Goal: Transaction & Acquisition: Purchase product/service

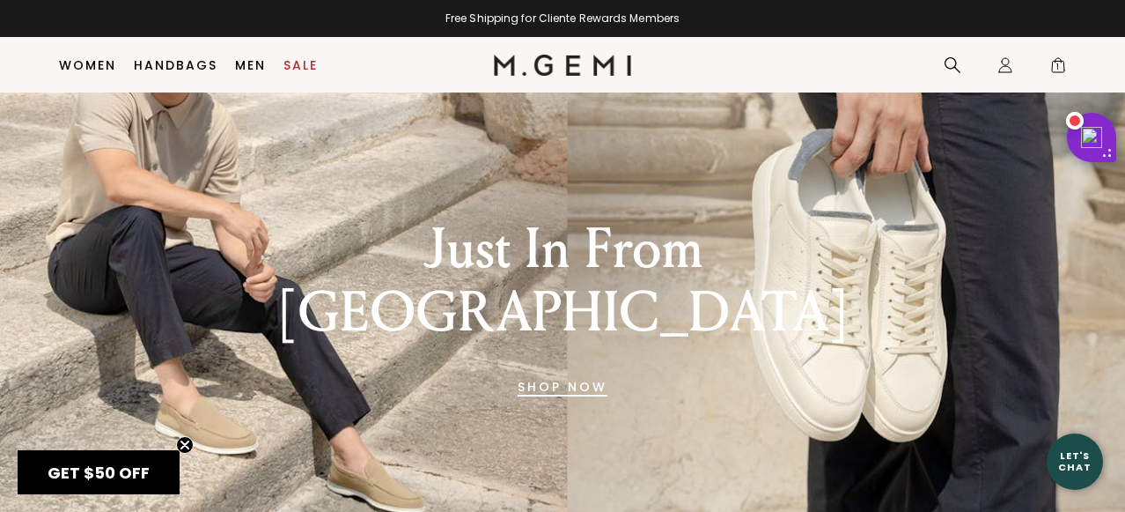
scroll to position [114, 0]
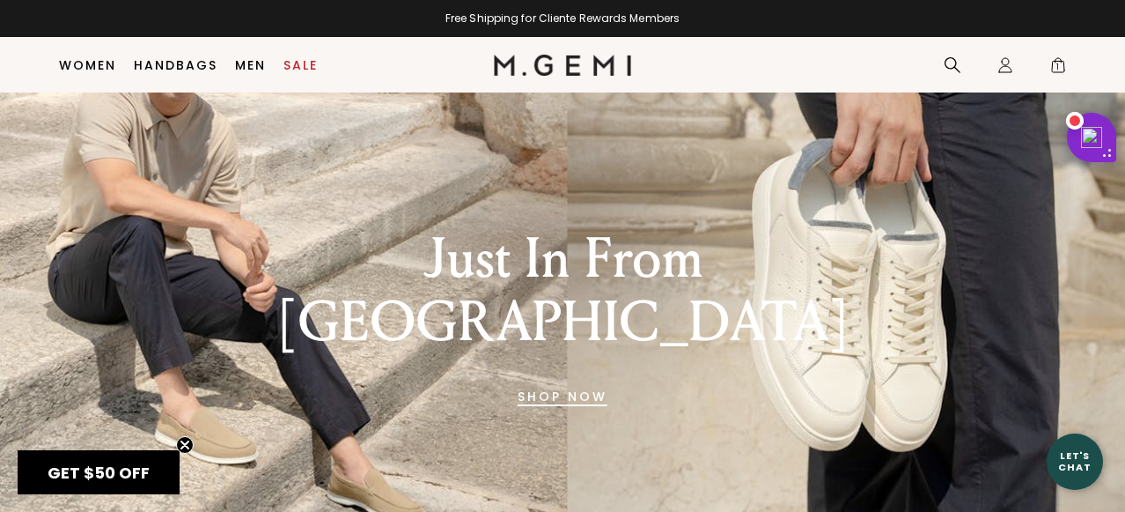
click at [582, 375] on link "SHOP NOW" at bounding box center [563, 396] width 90 height 42
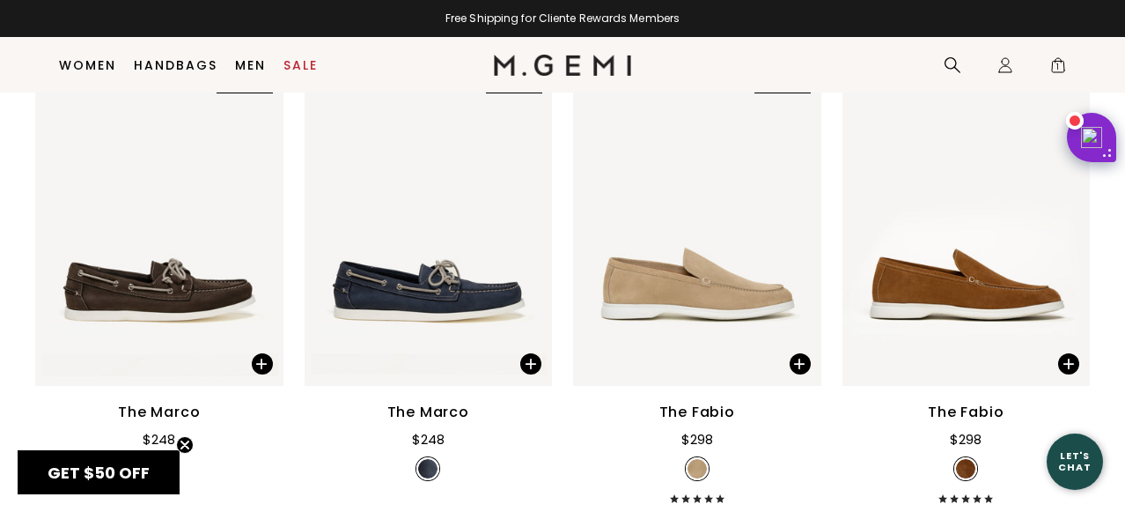
scroll to position [761, 0]
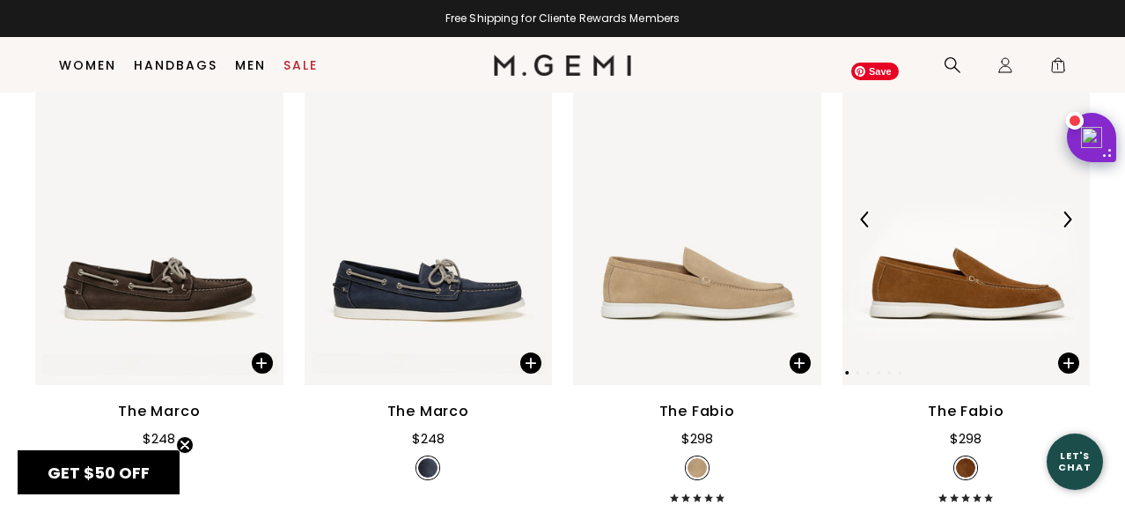
click at [1067, 208] on div at bounding box center [1067, 219] width 28 height 28
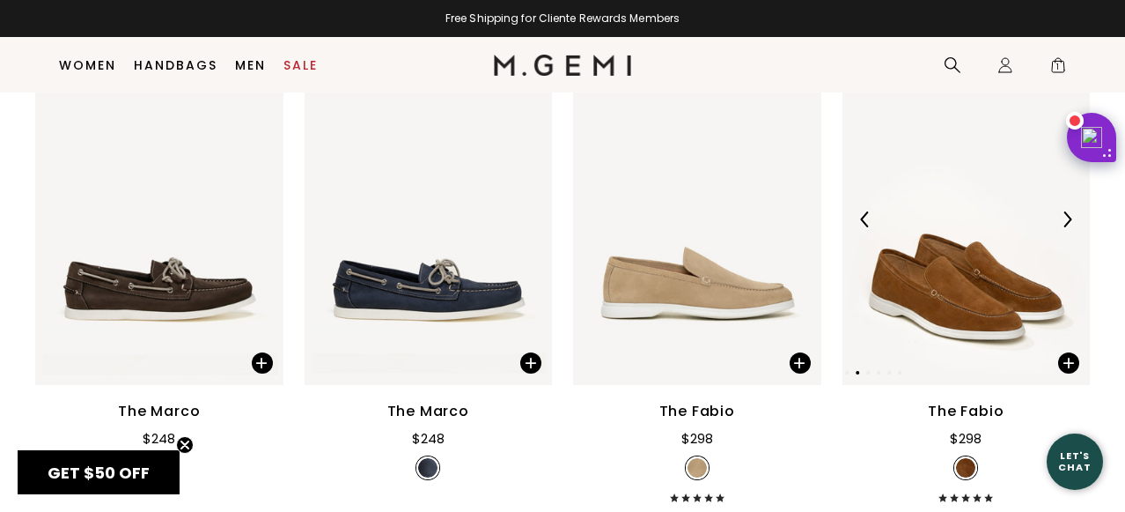
click at [1068, 209] on div at bounding box center [1067, 219] width 28 height 28
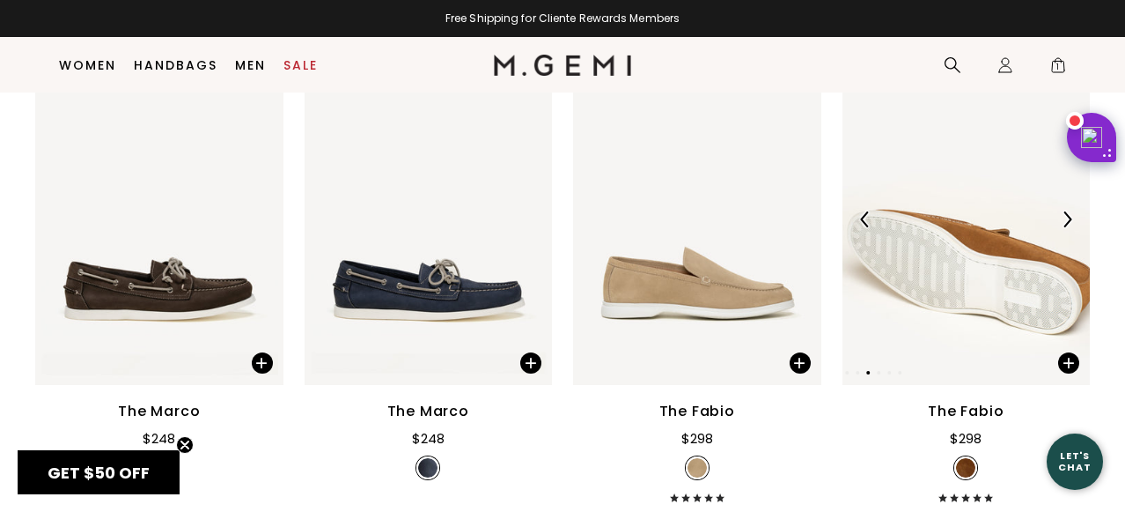
click at [1068, 209] on div at bounding box center [1067, 219] width 28 height 28
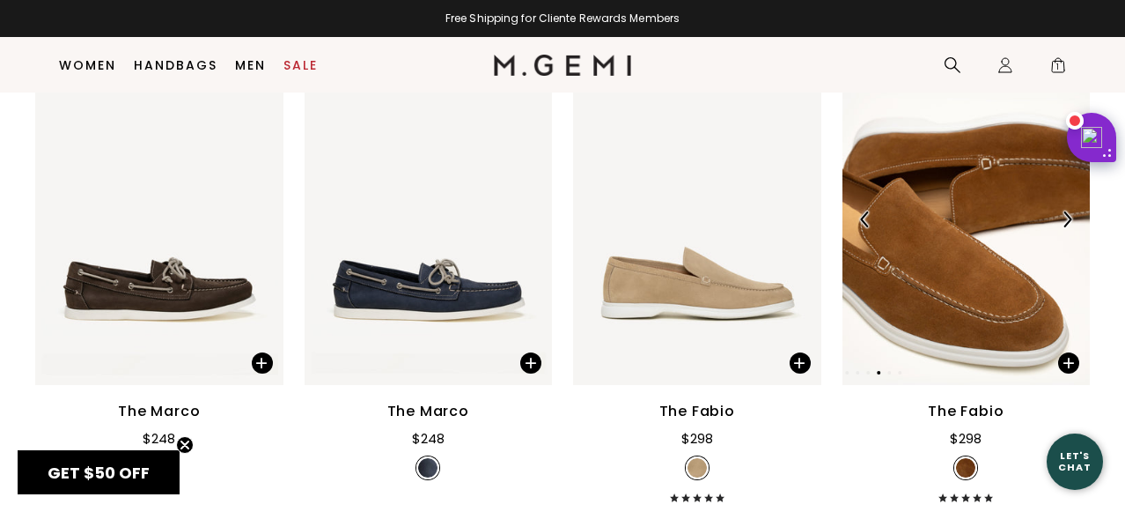
click at [1068, 209] on div at bounding box center [1067, 219] width 28 height 28
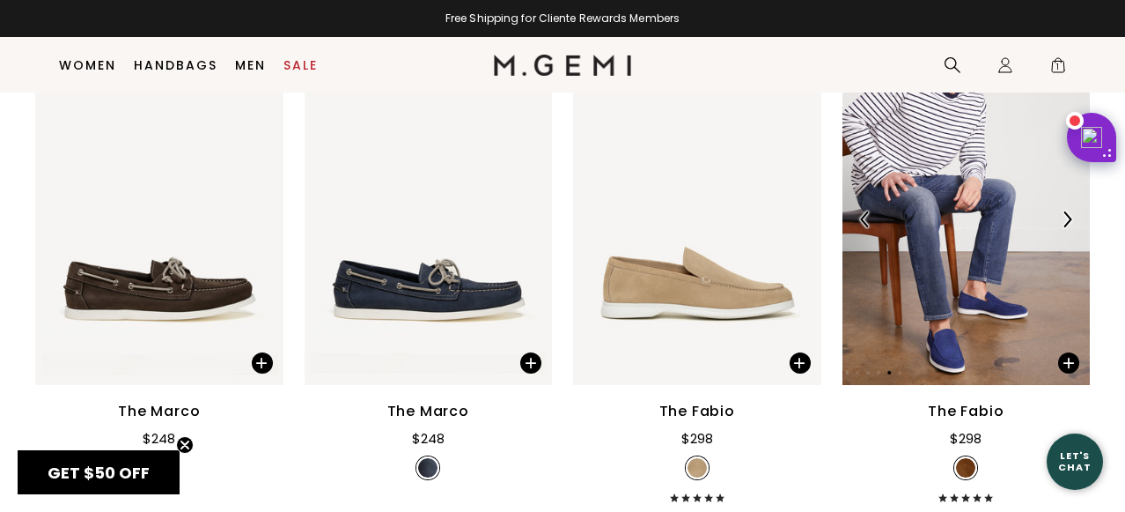
click at [1068, 209] on div at bounding box center [1067, 219] width 28 height 28
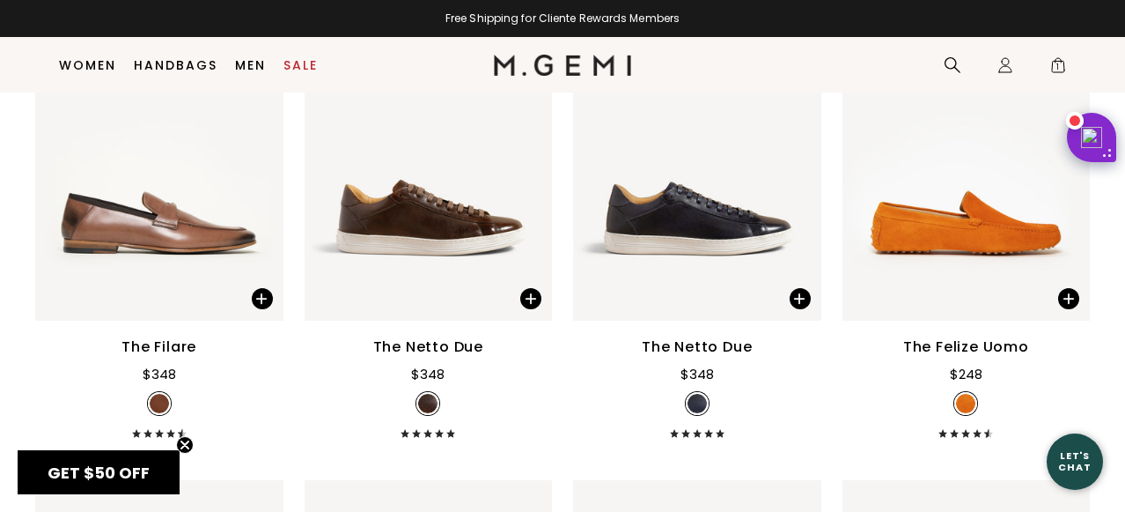
scroll to position [2314, 0]
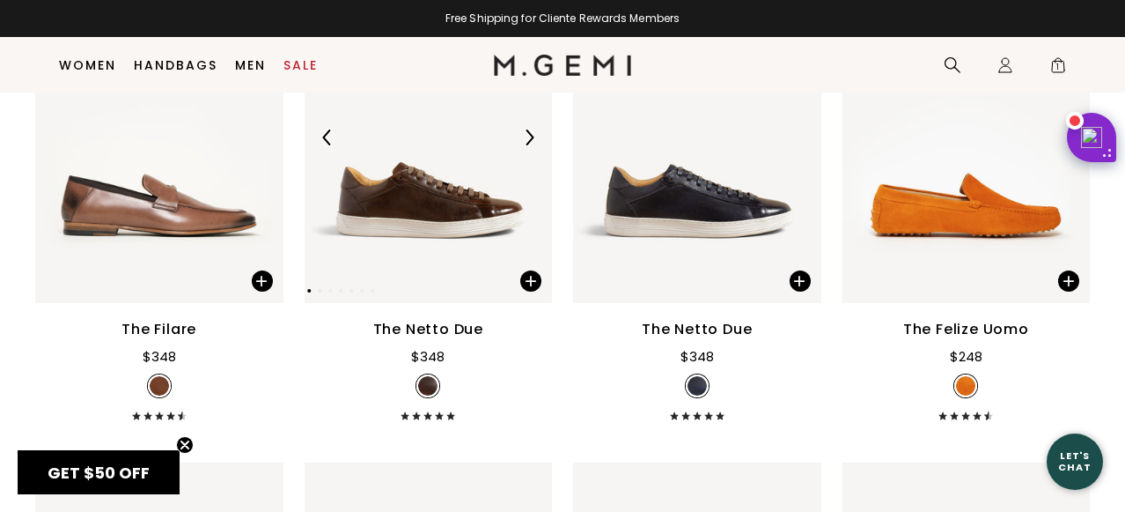
click at [531, 136] on img at bounding box center [529, 137] width 16 height 16
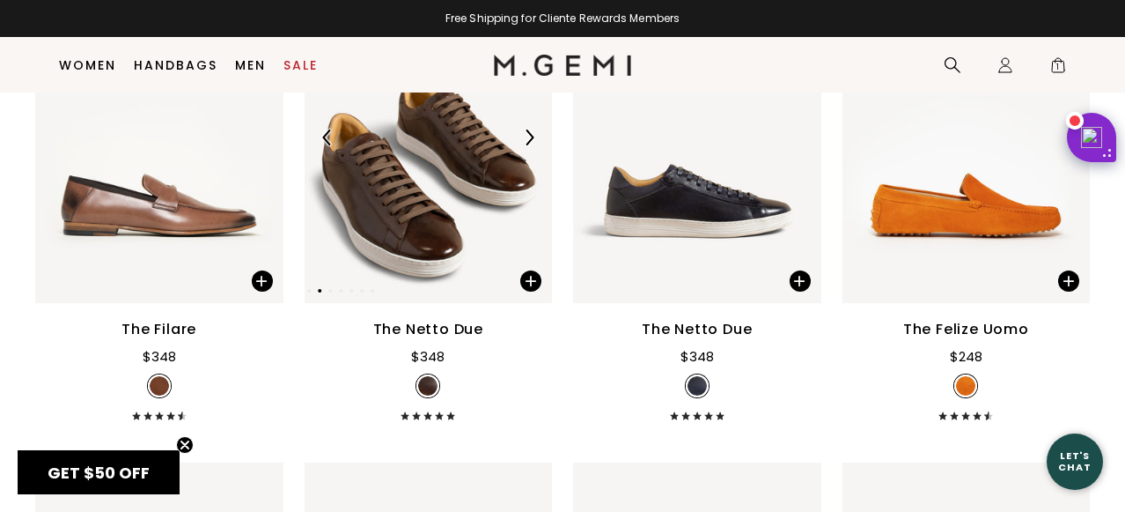
click at [531, 136] on img at bounding box center [529, 137] width 16 height 16
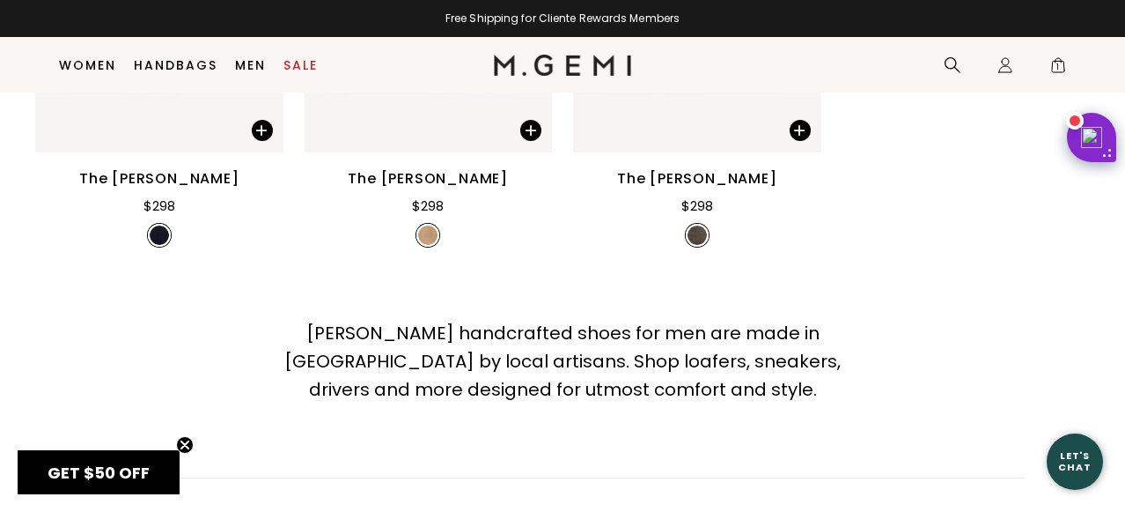
scroll to position [5922, 0]
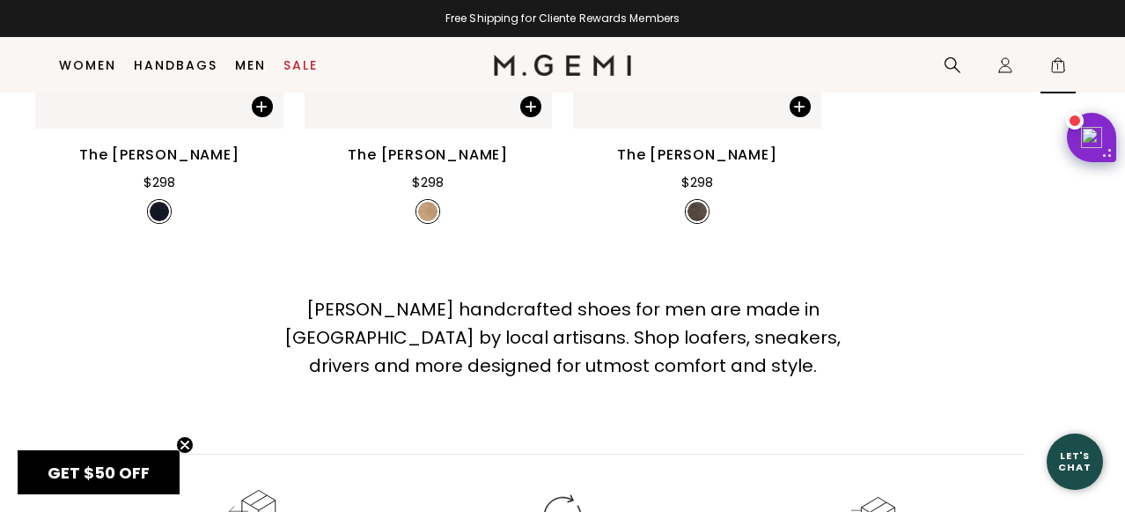
click at [1058, 53] on div "Icons/20x20/bag@2x 1" at bounding box center [1058, 65] width 35 height 55
click at [1058, 54] on div "Icons/20x20/bag@2x 1" at bounding box center [1058, 65] width 35 height 55
click at [1057, 60] on span "1" at bounding box center [1059, 69] width 18 height 18
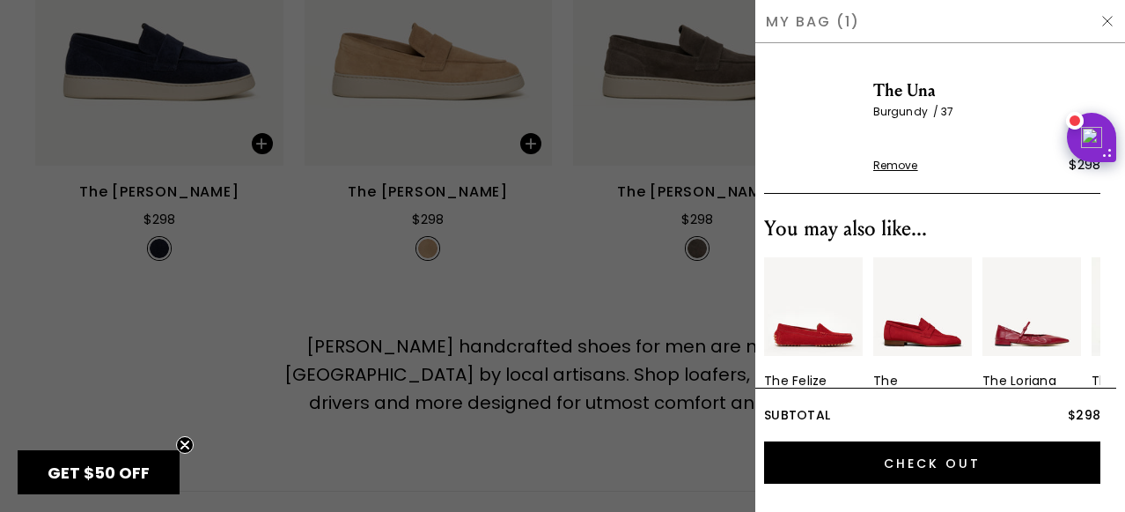
scroll to position [0, 0]
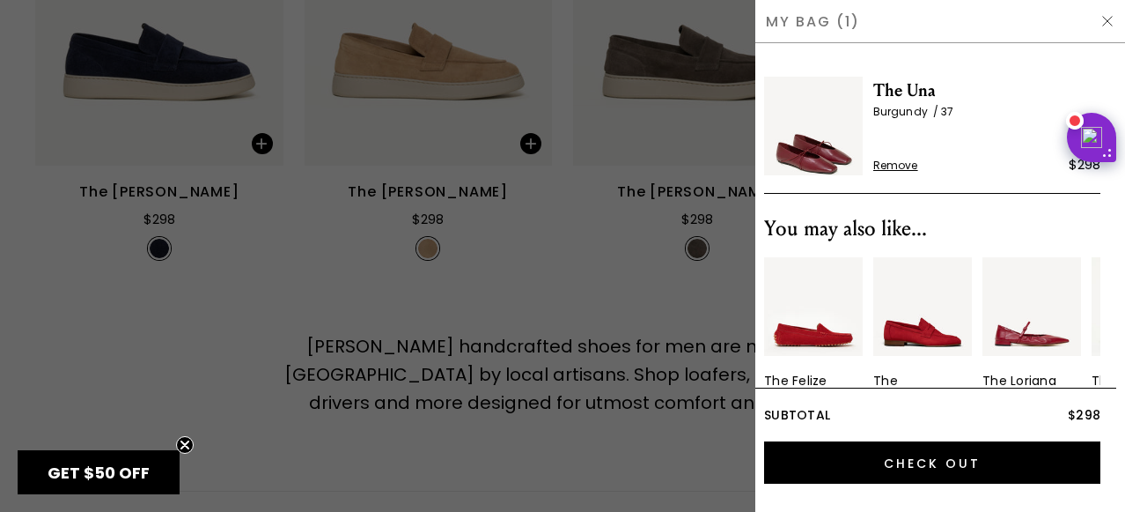
click at [831, 125] on img at bounding box center [813, 126] width 99 height 99
